Goal: Transaction & Acquisition: Purchase product/service

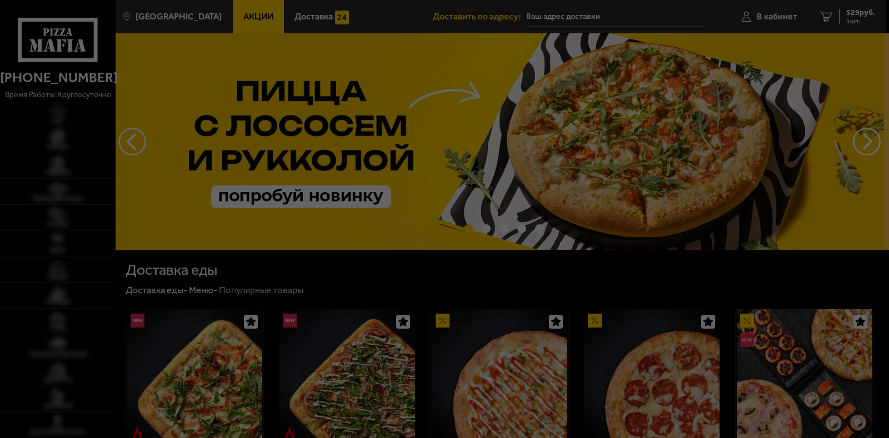
type input "[STREET_ADDRESS]"
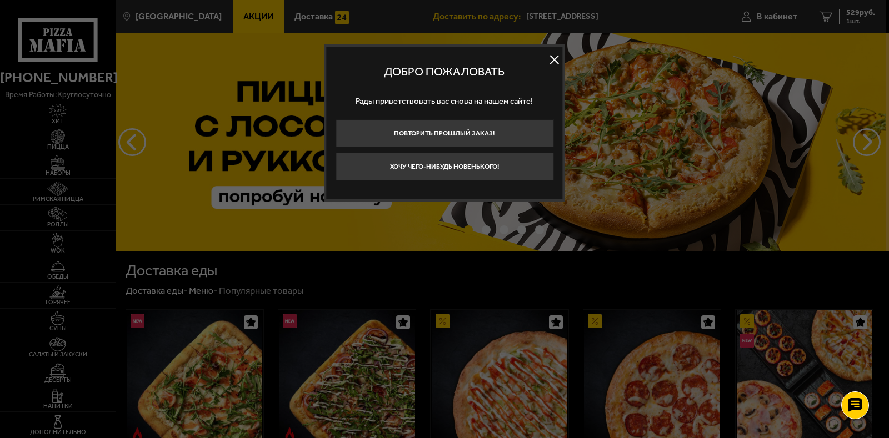
click at [554, 63] on button at bounding box center [554, 59] width 17 height 17
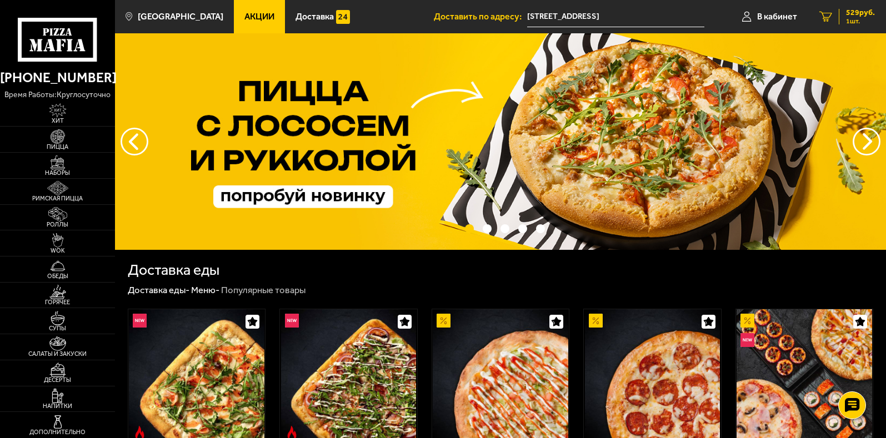
click at [855, 19] on span "1 шт." at bounding box center [860, 21] width 29 height 7
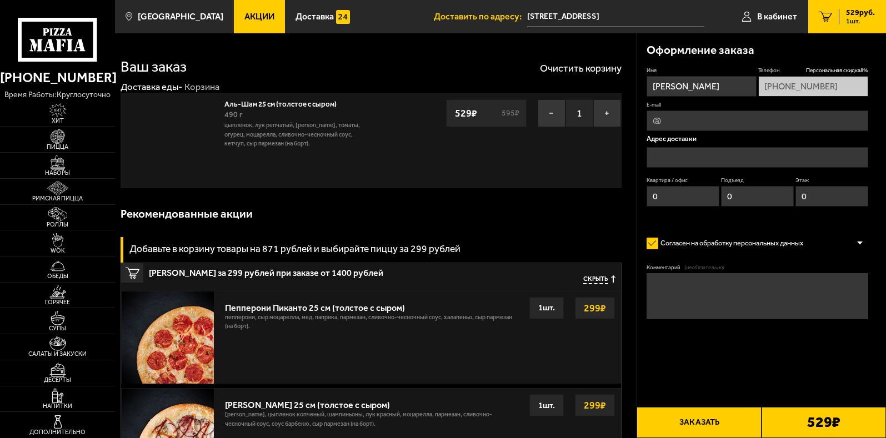
type input "[STREET_ADDRESS]"
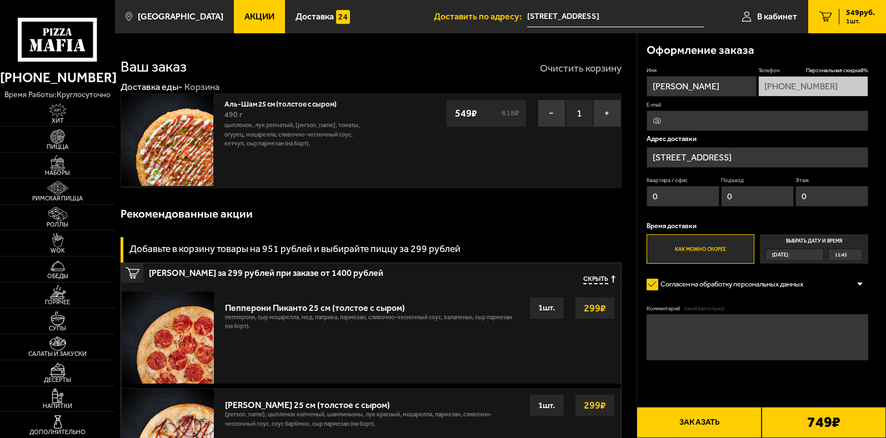
click at [593, 64] on button "Очистить корзину" at bounding box center [581, 68] width 82 height 10
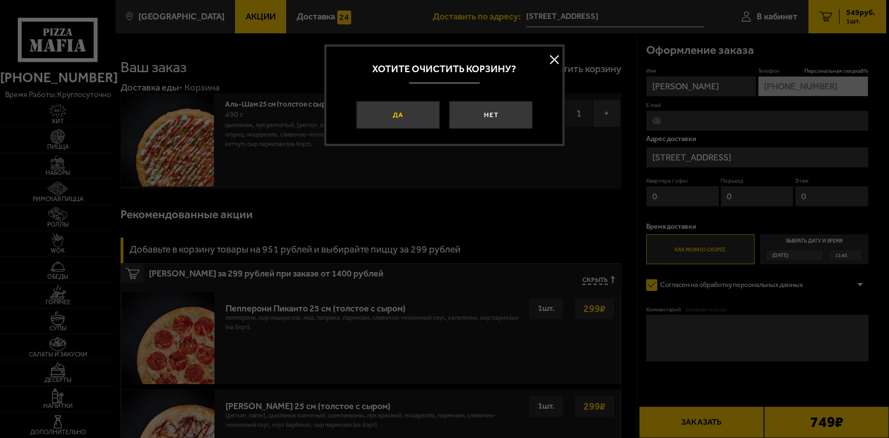
click at [427, 112] on button "Да" at bounding box center [397, 115] width 83 height 28
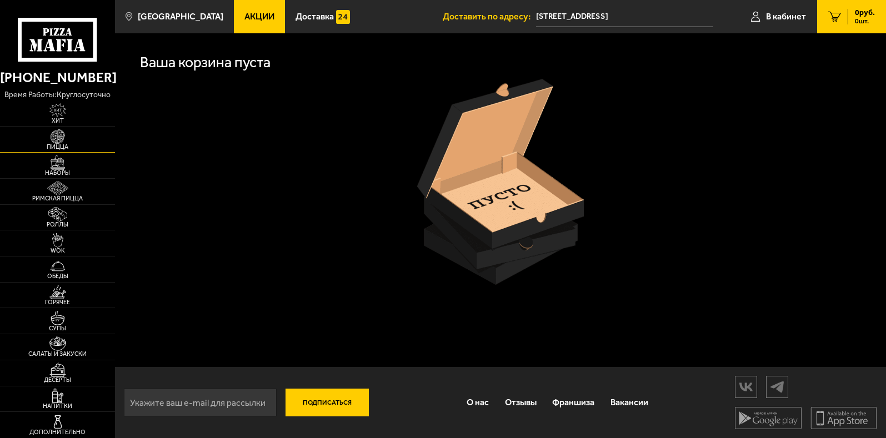
click at [59, 150] on span "Пицца" at bounding box center [57, 147] width 115 height 6
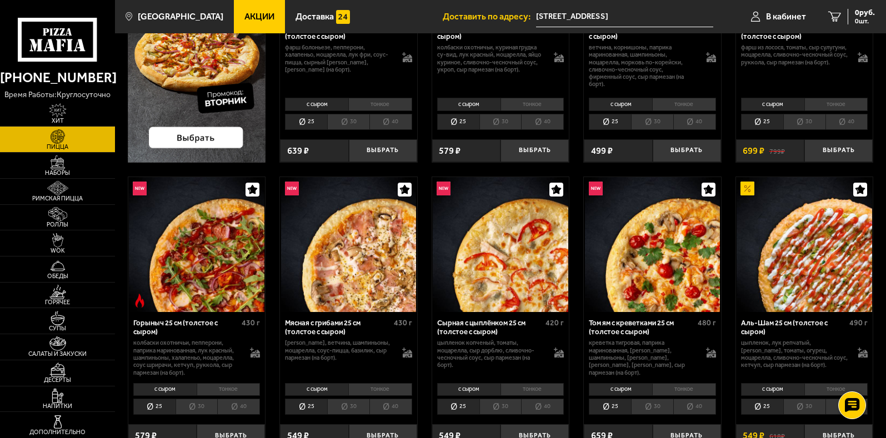
scroll to position [278, 0]
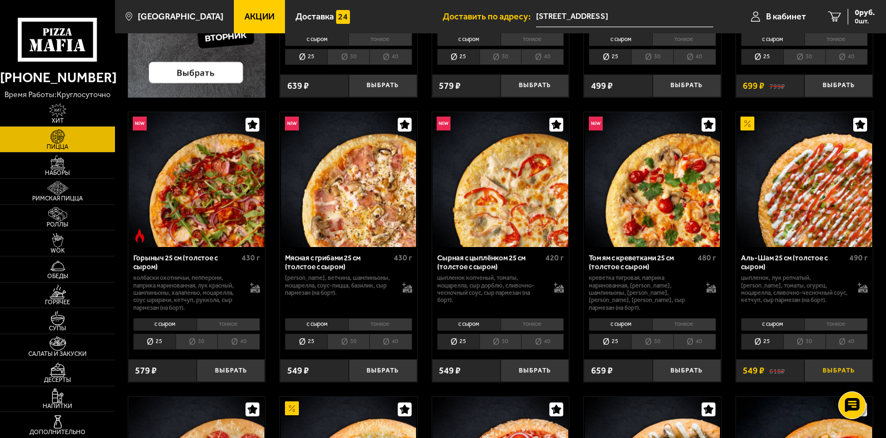
click at [826, 367] on button "Выбрать" at bounding box center [839, 370] width 68 height 23
click at [861, 374] on button "+" at bounding box center [861, 370] width 23 height 23
click at [512, 364] on button "Выбрать" at bounding box center [535, 370] width 68 height 23
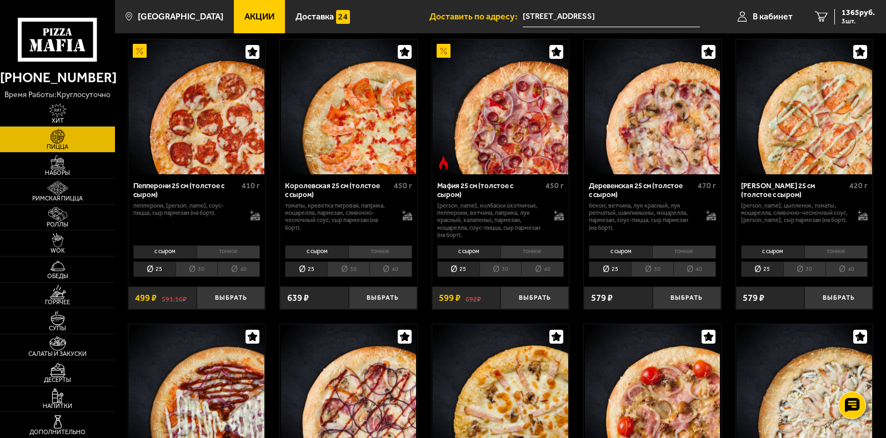
scroll to position [1222, 0]
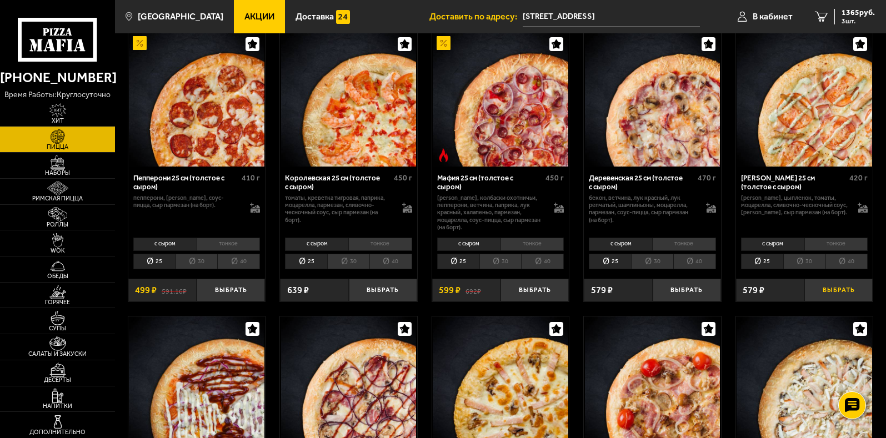
click at [836, 289] on button "Выбрать" at bounding box center [839, 290] width 68 height 23
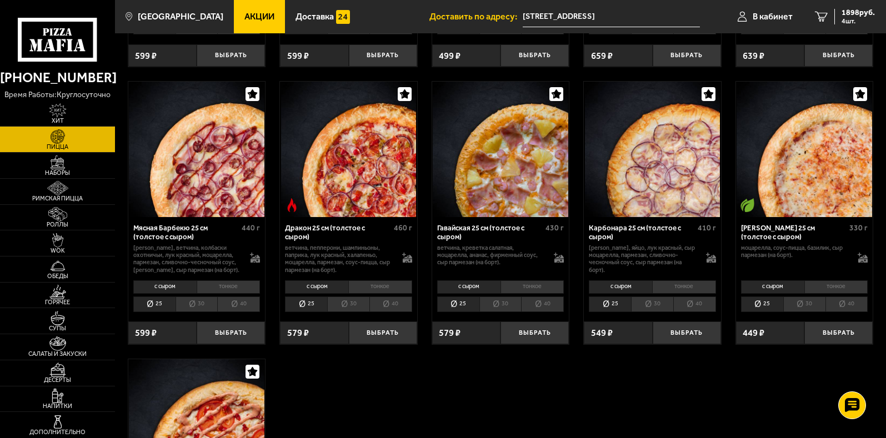
scroll to position [1722, 0]
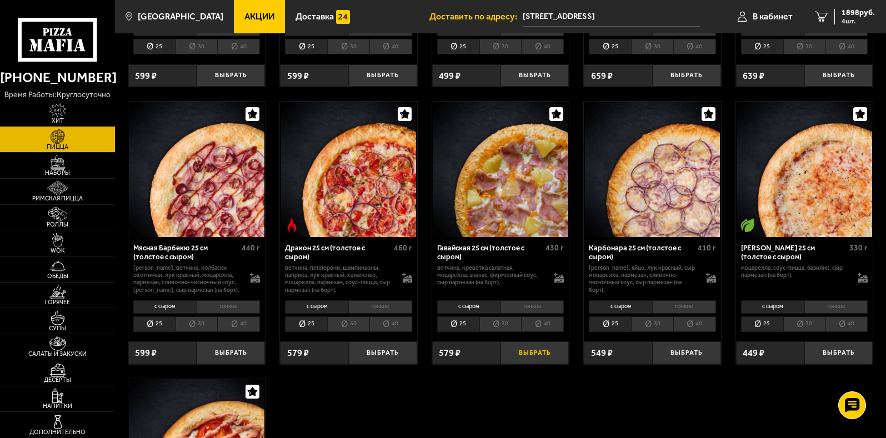
click at [529, 362] on button "Выбрать" at bounding box center [535, 353] width 68 height 23
click at [697, 363] on button "Выбрать" at bounding box center [687, 353] width 68 height 23
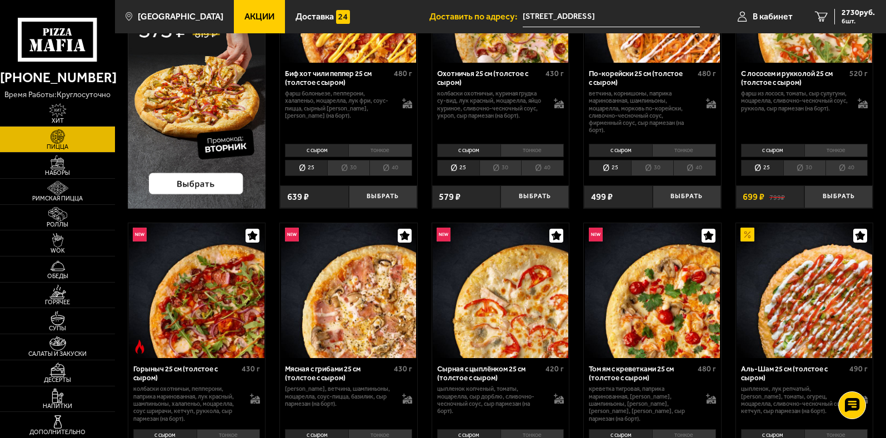
scroll to position [56, 0]
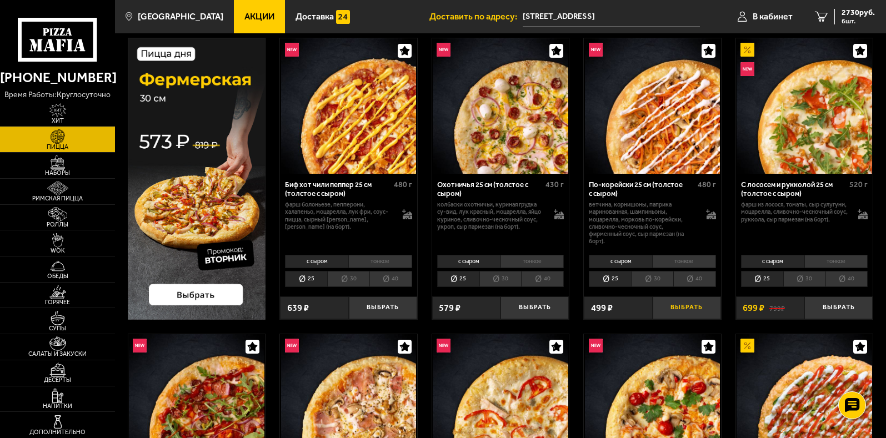
click at [668, 314] on button "Выбрать" at bounding box center [687, 308] width 68 height 23
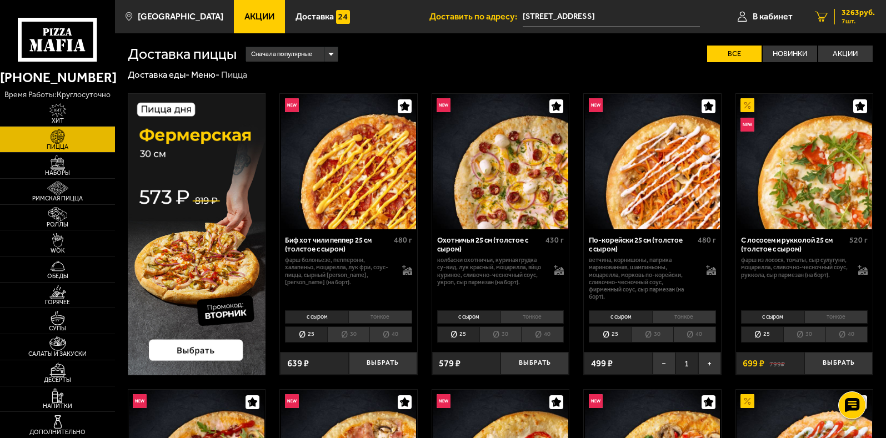
click at [848, 18] on span "7 шт." at bounding box center [858, 21] width 33 height 7
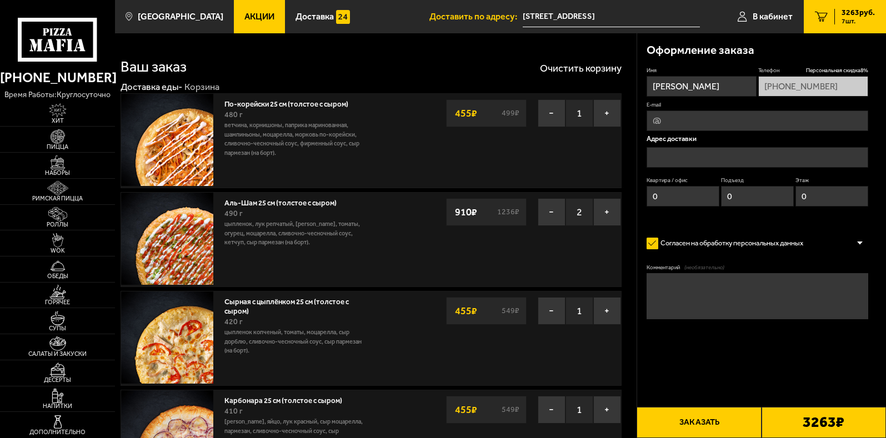
type input "[STREET_ADDRESS]"
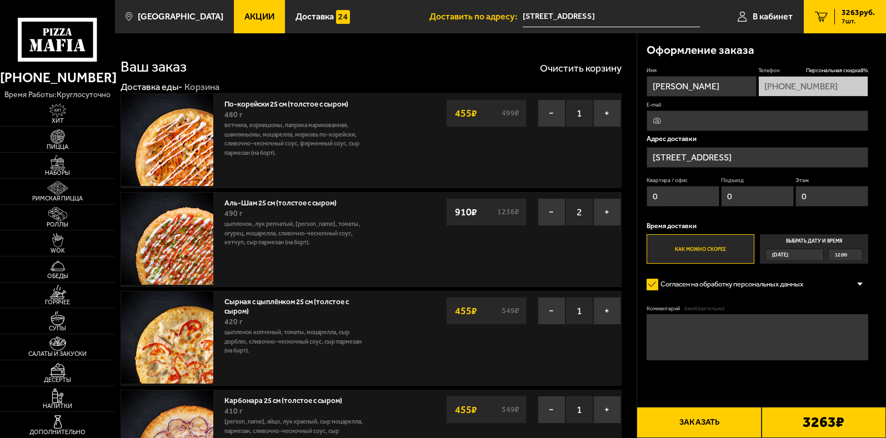
click at [850, 84] on input "[PHONE_NUMBER]" at bounding box center [813, 86] width 110 height 21
click at [826, 89] on input "[PHONE_NUMBER]" at bounding box center [813, 86] width 110 height 21
drag, startPoint x: 694, startPoint y: 92, endPoint x: 629, endPoint y: 85, distance: 64.9
click at [805, 89] on input "[PHONE_NUMBER]" at bounding box center [813, 86] width 110 height 21
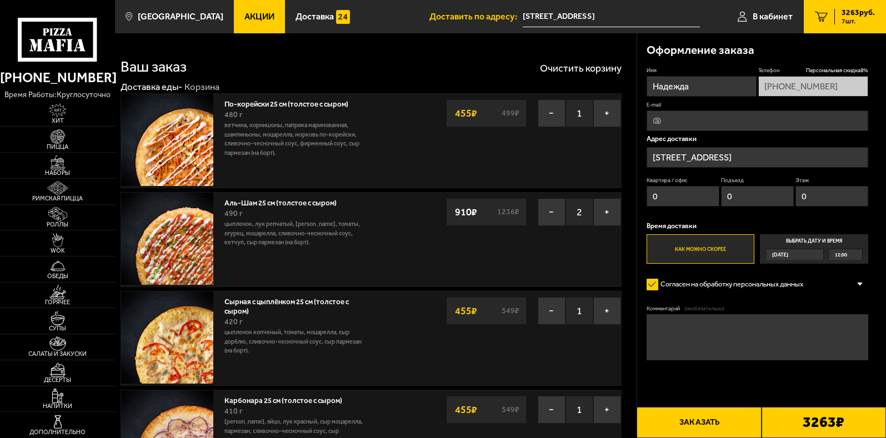
click at [782, 81] on input "[PHONE_NUMBER]" at bounding box center [813, 86] width 110 height 21
click at [841, 86] on input "[PHONE_NUMBER]" at bounding box center [813, 86] width 110 height 21
drag, startPoint x: 841, startPoint y: 86, endPoint x: 741, endPoint y: 87, distance: 99.5
click at [741, 87] on div "Имя Надежда Телефон Персональная скидка 8 % [PHONE_NUMBER] E-mail Адрес доставк…" at bounding box center [758, 165] width 222 height 197
click at [841, 82] on input "[PHONE_NUMBER]" at bounding box center [813, 86] width 110 height 21
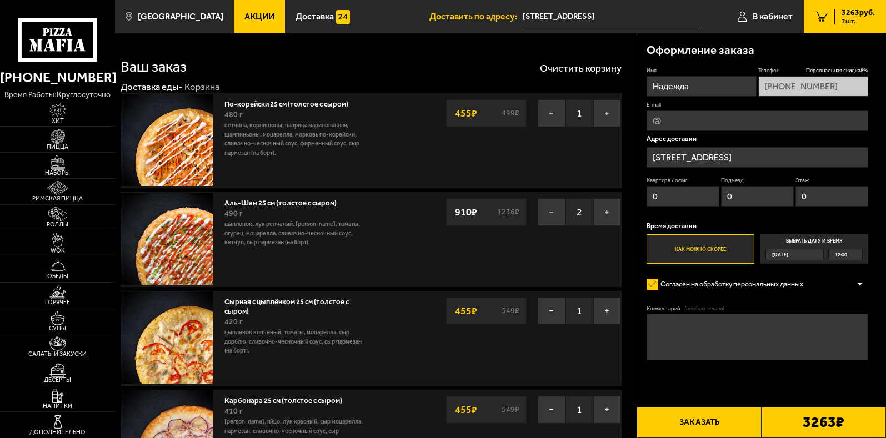
drag, startPoint x: 710, startPoint y: 88, endPoint x: 663, endPoint y: 84, distance: 46.8
click at [663, 84] on input "Надежда" at bounding box center [702, 86] width 110 height 21
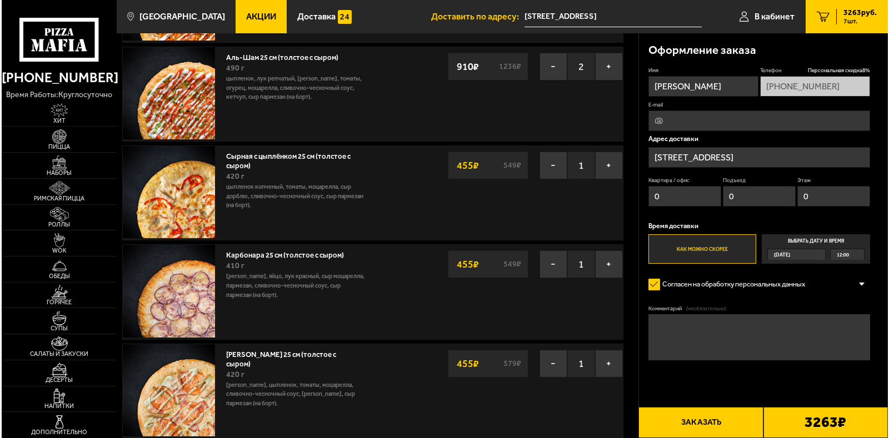
scroll to position [167, 0]
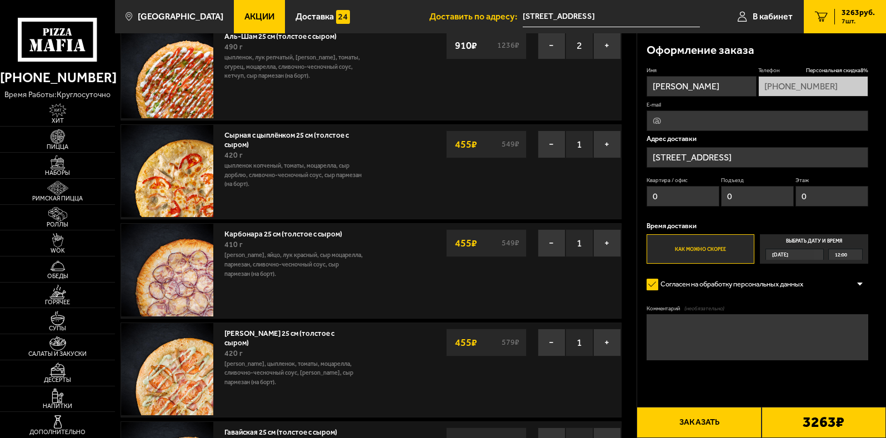
type input "[PERSON_NAME]"
click at [721, 427] on button "Заказать" at bounding box center [699, 422] width 124 height 31
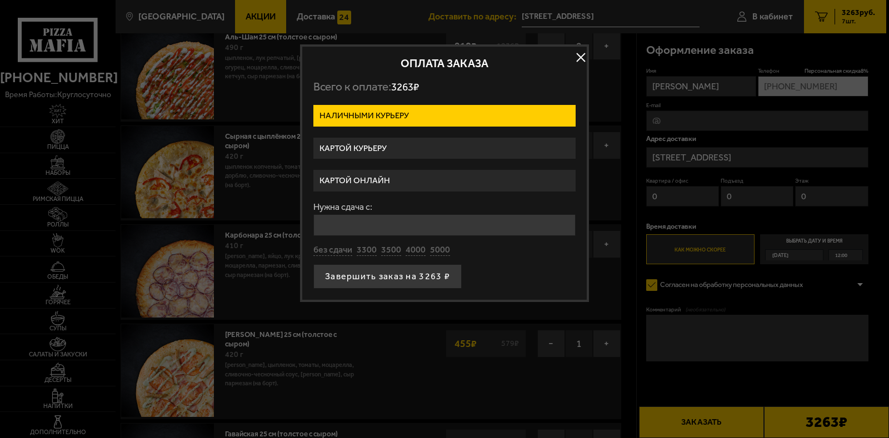
click at [394, 149] on label "Картой курьеру" at bounding box center [444, 149] width 262 height 22
click at [0, 0] on input "Картой курьеру" at bounding box center [0, 0] width 0 height 0
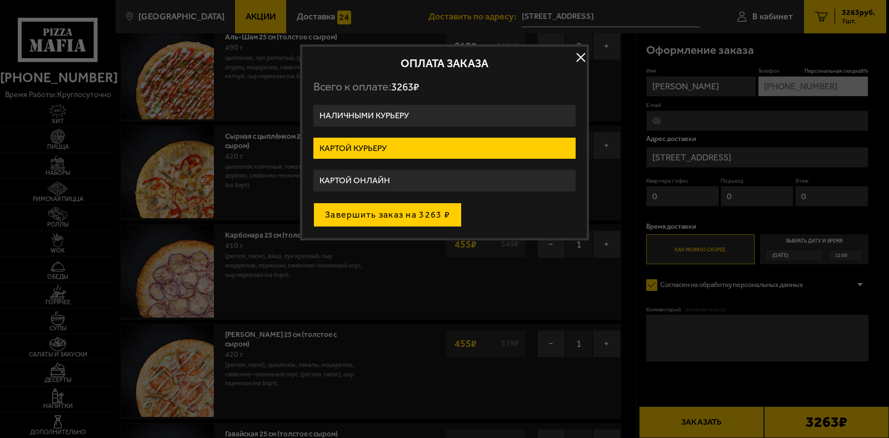
click at [421, 222] on button "Завершить заказ на 3263 ₽" at bounding box center [387, 215] width 148 height 24
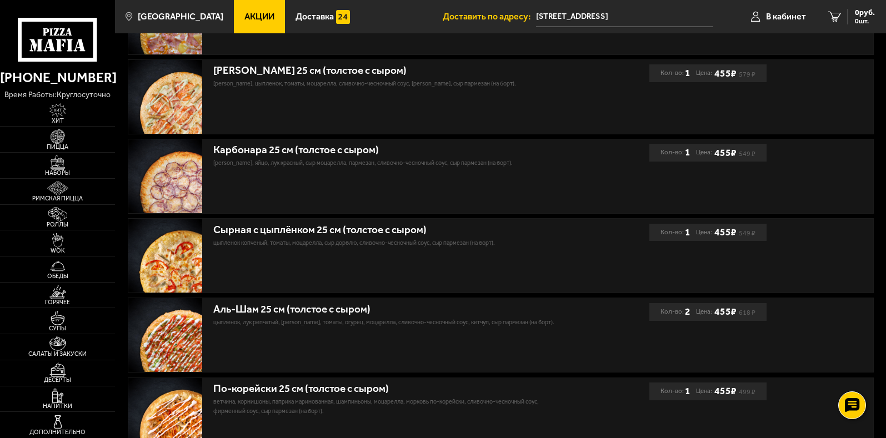
scroll to position [514, 0]
